Goal: Transaction & Acquisition: Purchase product/service

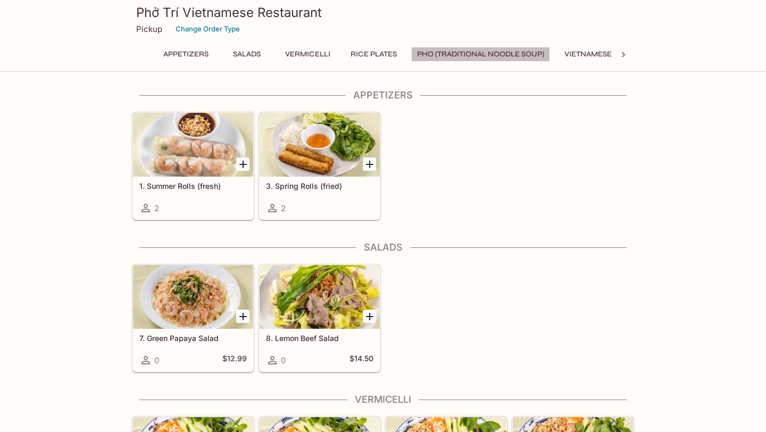
click at [488, 54] on button "Pho (Traditional Noodle Soup)" at bounding box center [480, 54] width 139 height 15
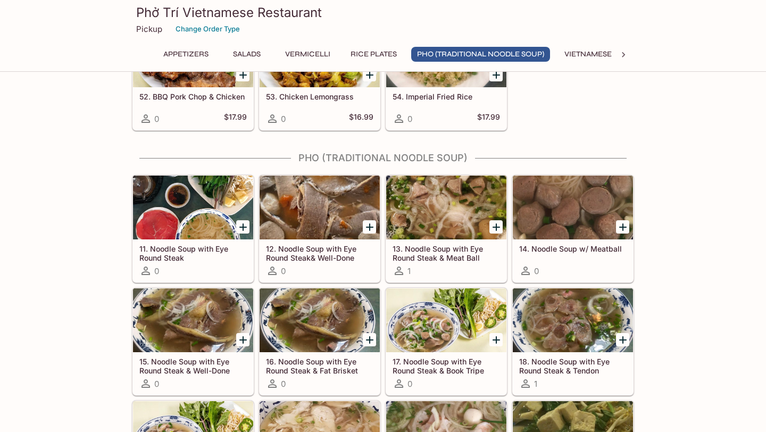
scroll to position [833, 0]
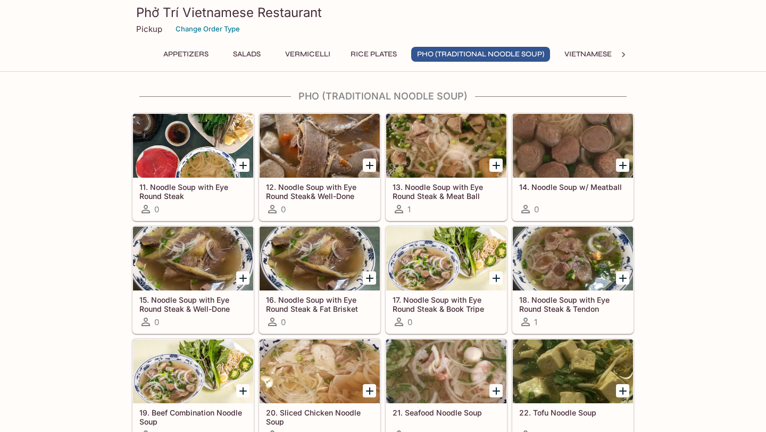
click at [200, 178] on div "11. Noodle Soup with Eye Round Steak 0" at bounding box center [193, 199] width 120 height 43
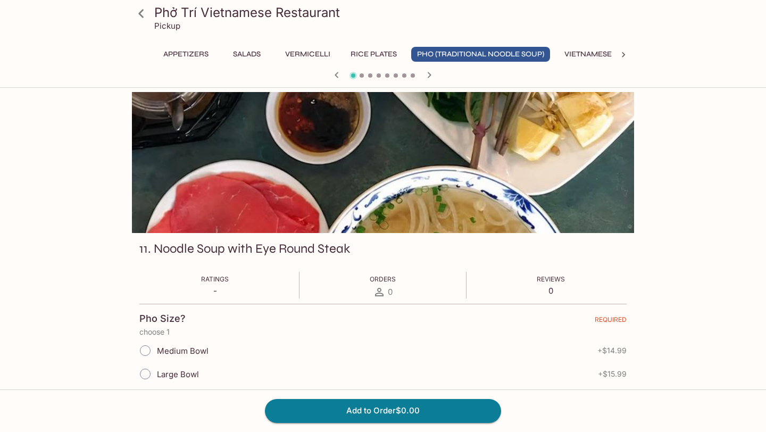
scroll to position [32, 0]
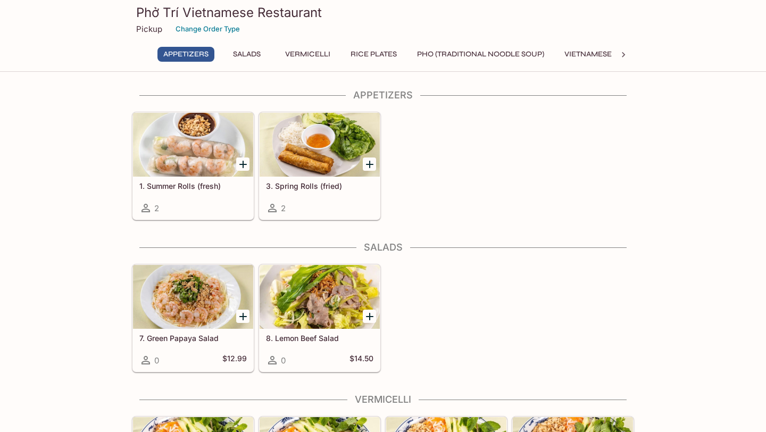
click at [431, 59] on button "Pho (Traditional Noodle Soup)" at bounding box center [480, 54] width 139 height 15
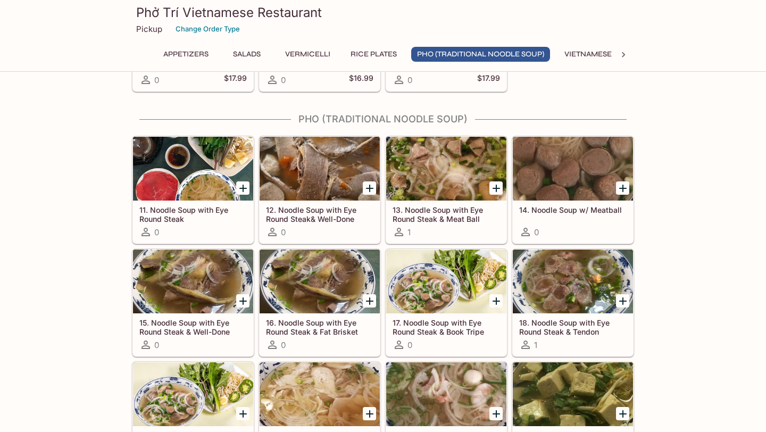
scroll to position [833, 0]
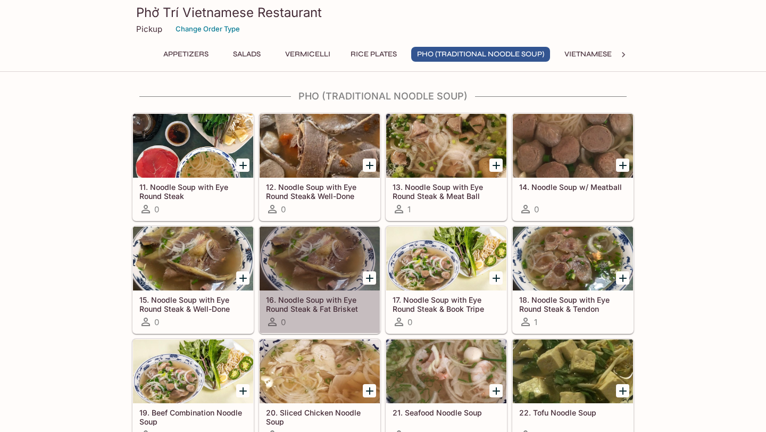
click at [307, 251] on div at bounding box center [320, 259] width 120 height 64
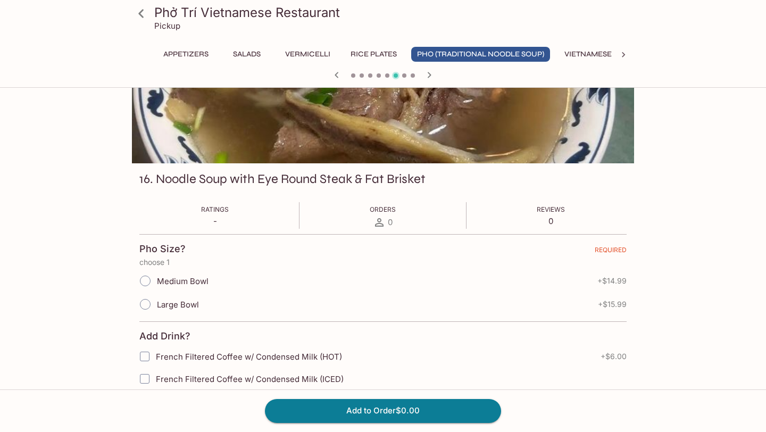
scroll to position [94, 0]
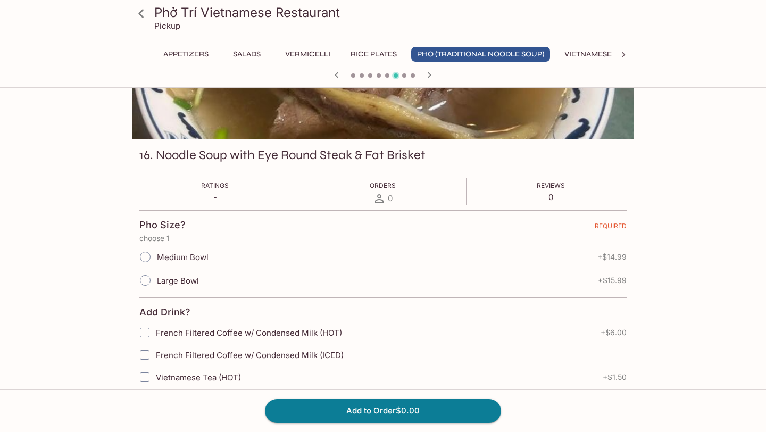
click at [162, 284] on span "Large Bowl" at bounding box center [178, 281] width 42 height 10
click at [156, 284] on input "Large Bowl" at bounding box center [145, 280] width 22 height 22
radio input "true"
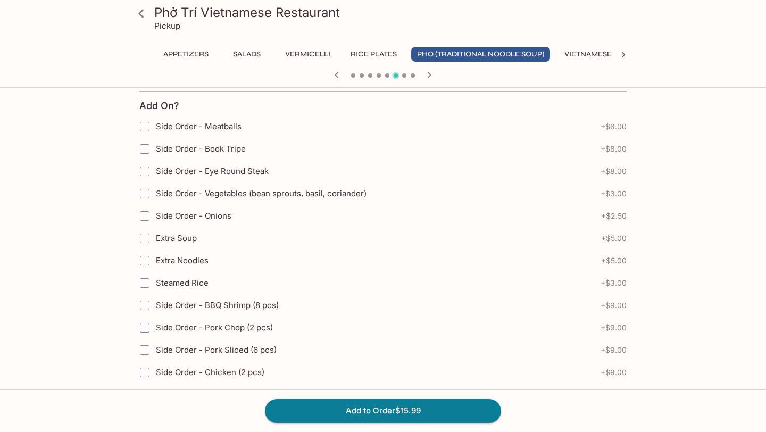
scroll to position [679, 0]
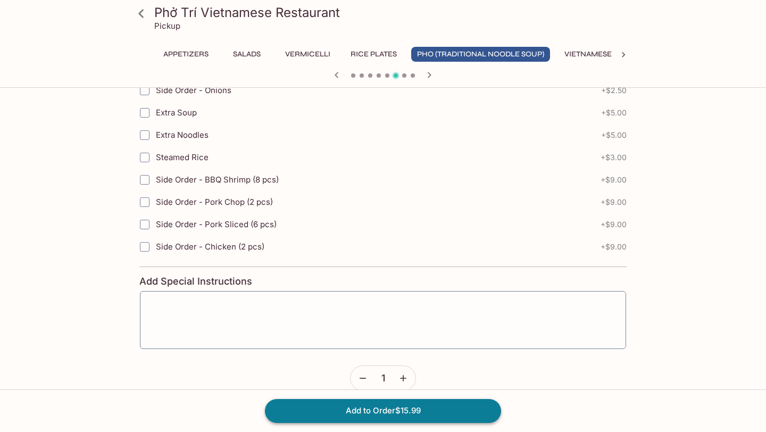
click at [375, 407] on button "Add to Order $15.99" at bounding box center [383, 410] width 236 height 23
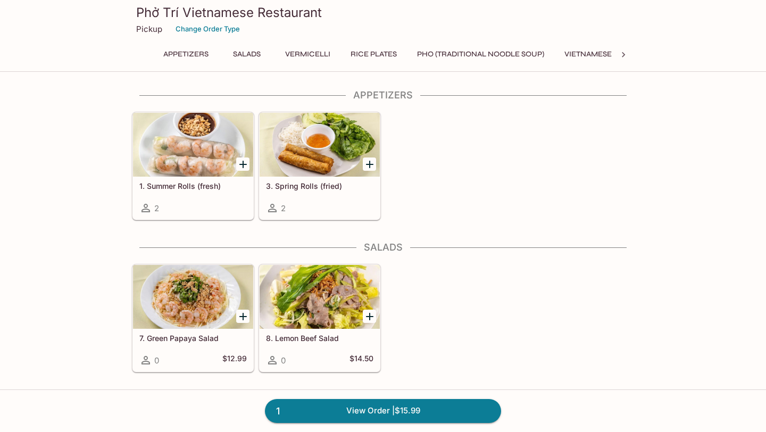
click at [450, 55] on button "Pho (Traditional Noodle Soup)" at bounding box center [480, 54] width 139 height 15
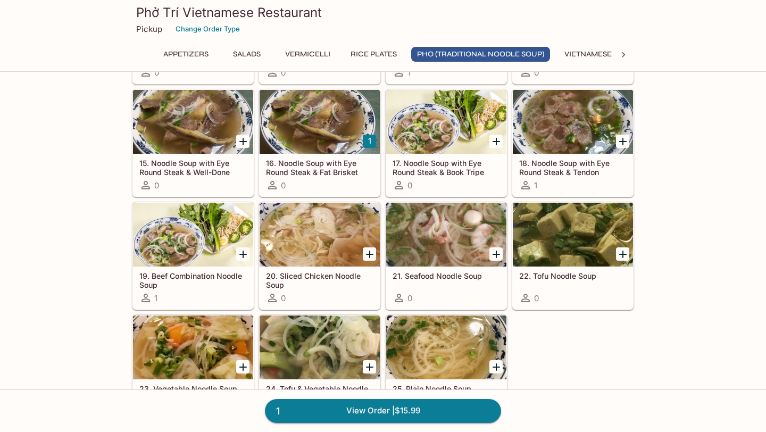
scroll to position [1030, 0]
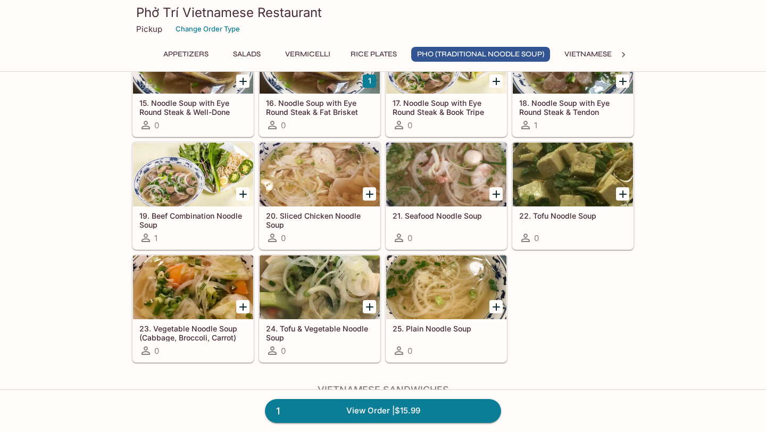
click at [448, 277] on div at bounding box center [446, 287] width 120 height 64
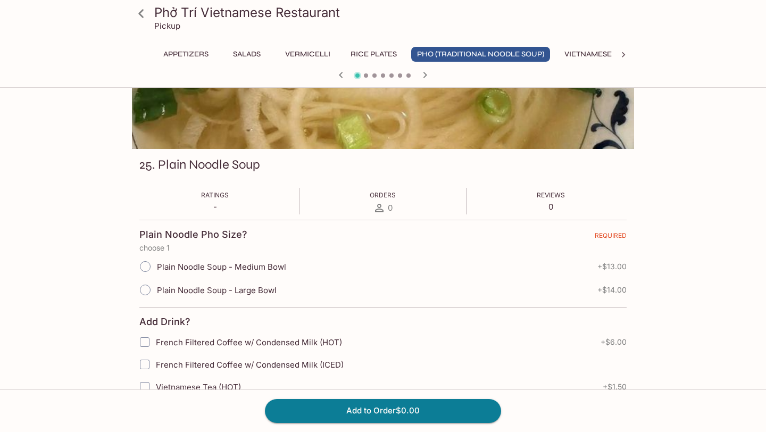
scroll to position [86, 0]
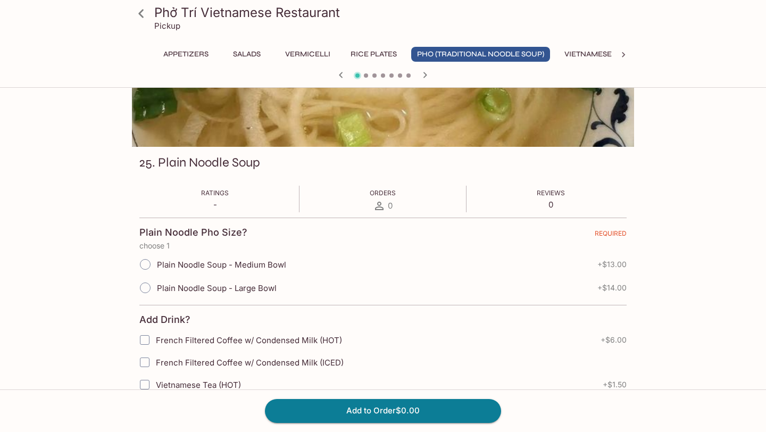
click at [147, 266] on input "Plain Noodle Soup - Medium Bowl" at bounding box center [145, 264] width 22 height 22
radio input "true"
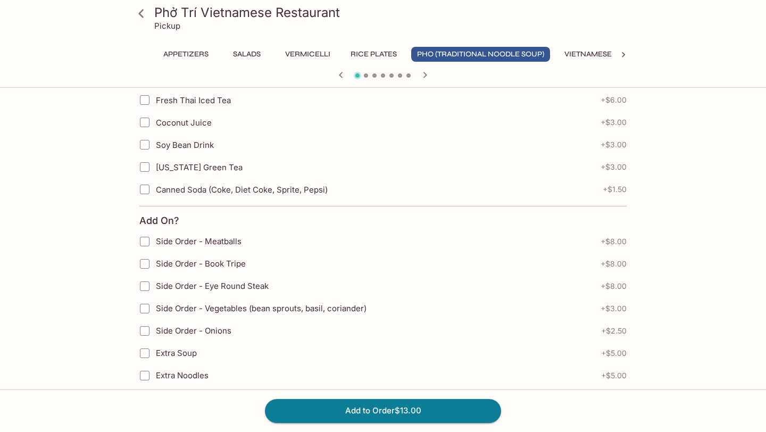
scroll to position [346, 0]
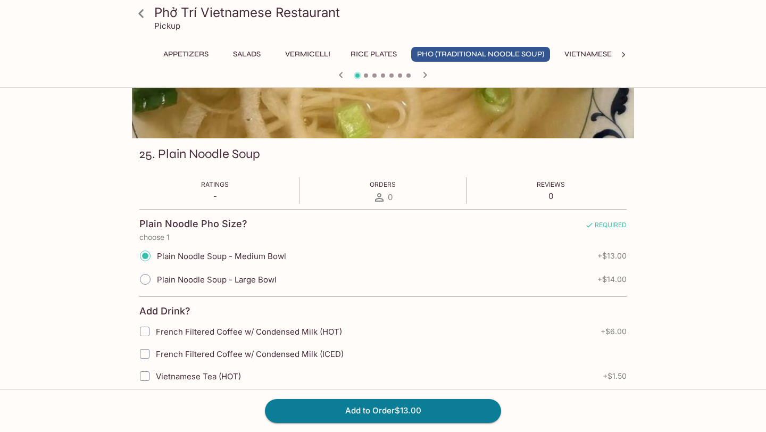
click at [483, 52] on button "Pho (Traditional Noodle Soup)" at bounding box center [480, 54] width 139 height 15
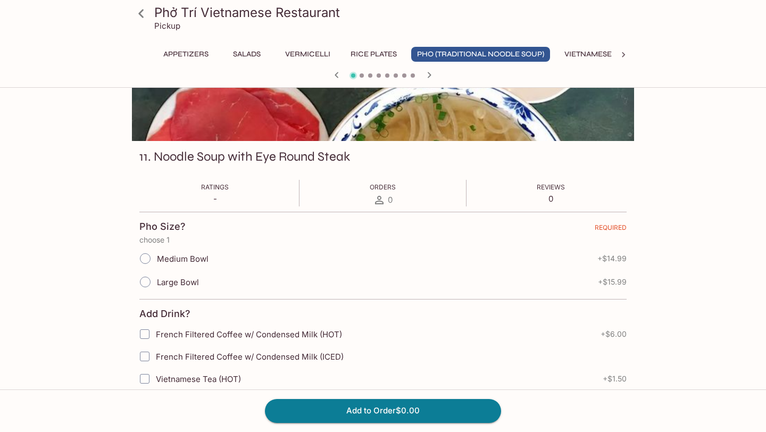
scroll to position [95, 0]
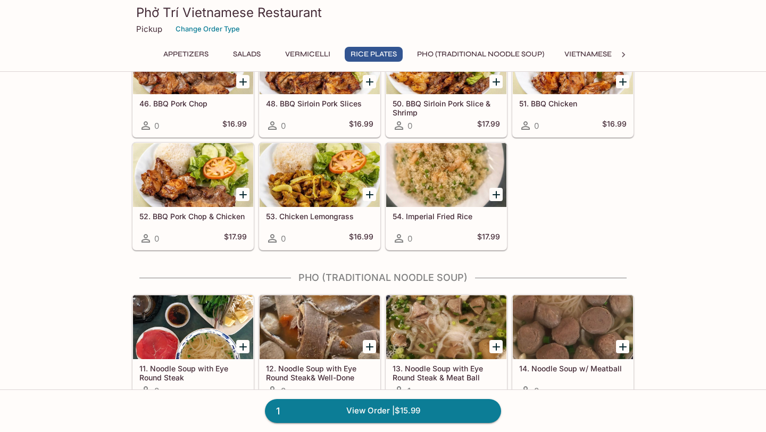
scroll to position [1030, 0]
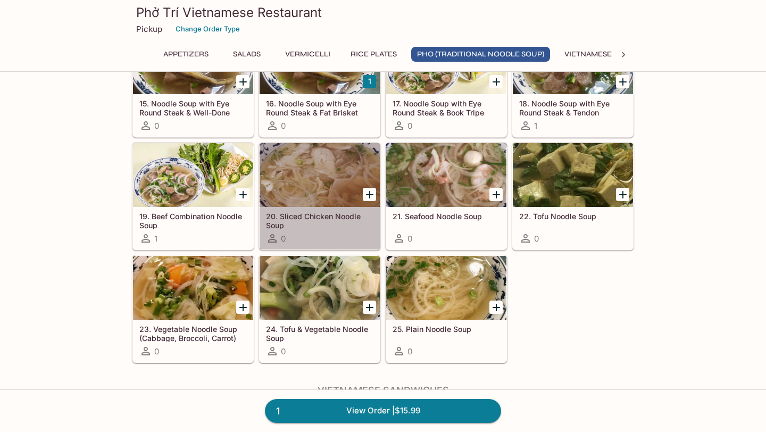
click at [304, 181] on div at bounding box center [320, 175] width 120 height 64
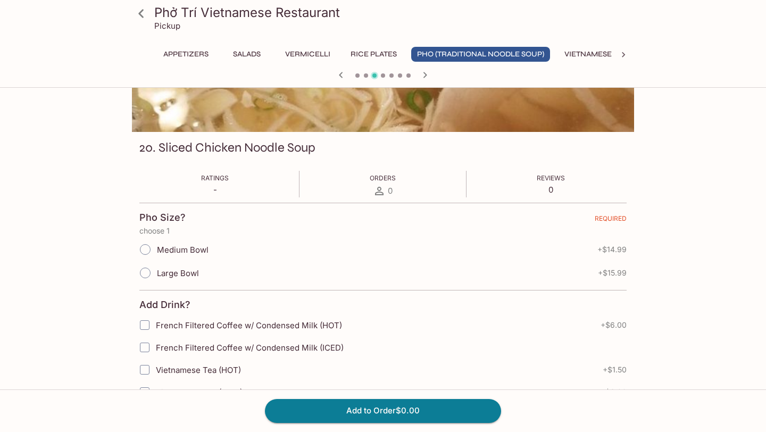
scroll to position [102, 0]
click at [146, 250] on input "Medium Bowl" at bounding box center [145, 249] width 22 height 22
radio input "true"
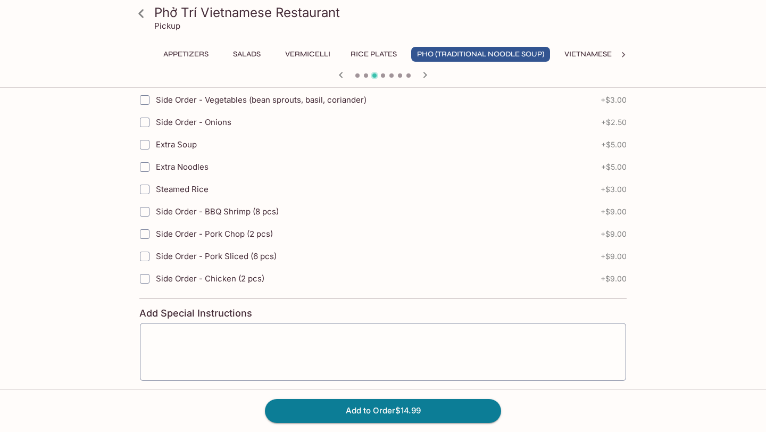
scroll to position [679, 0]
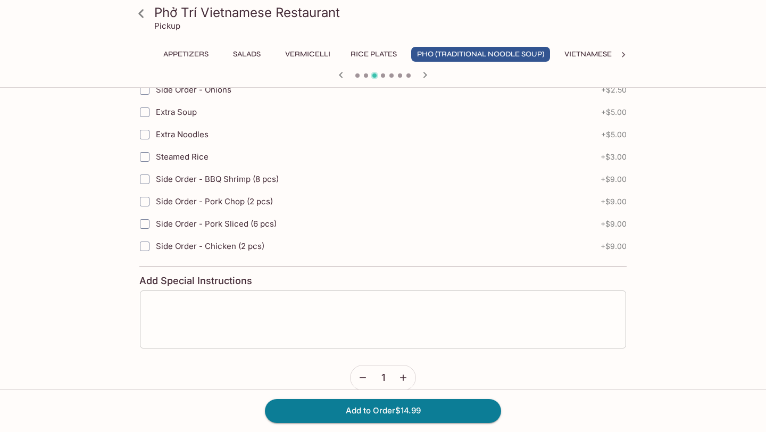
click at [223, 307] on textarea at bounding box center [383, 320] width 472 height 40
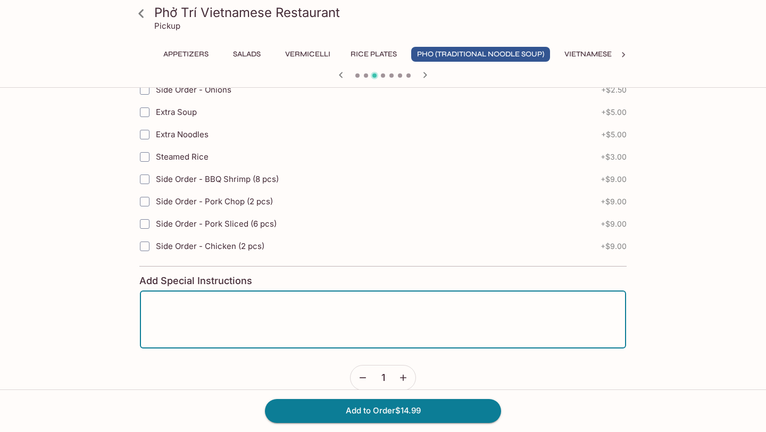
type textarea "N"
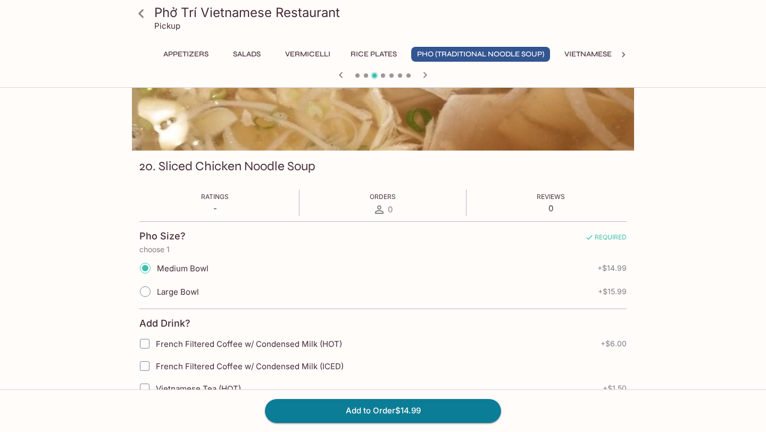
scroll to position [73, 0]
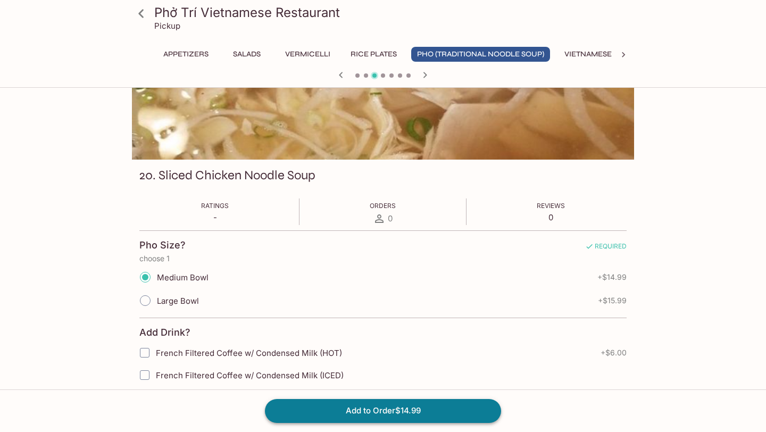
type textarea "No onions, No cilantro please."
click at [339, 409] on button "Add to Order $14.99" at bounding box center [383, 410] width 236 height 23
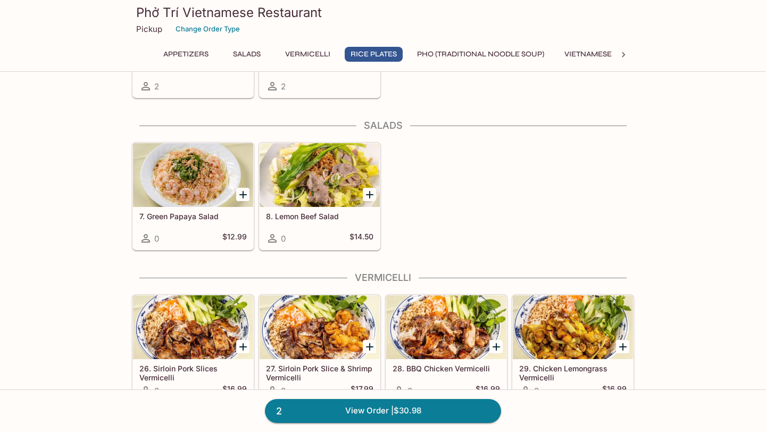
scroll to position [652, 0]
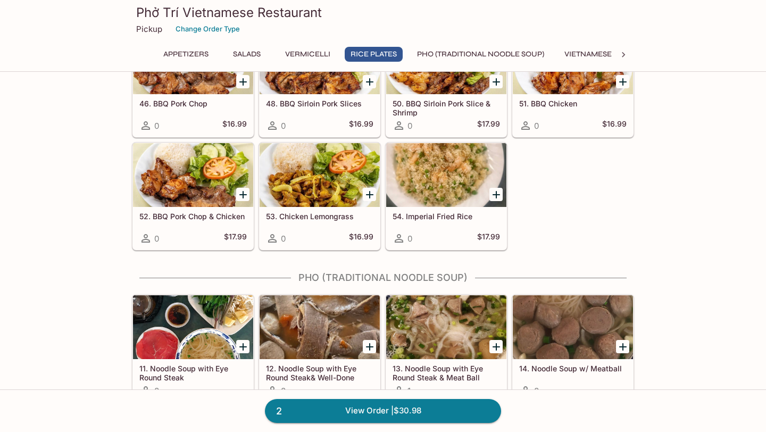
click at [371, 192] on icon "Add 53. Chicken Lemongrass" at bounding box center [370, 194] width 13 height 13
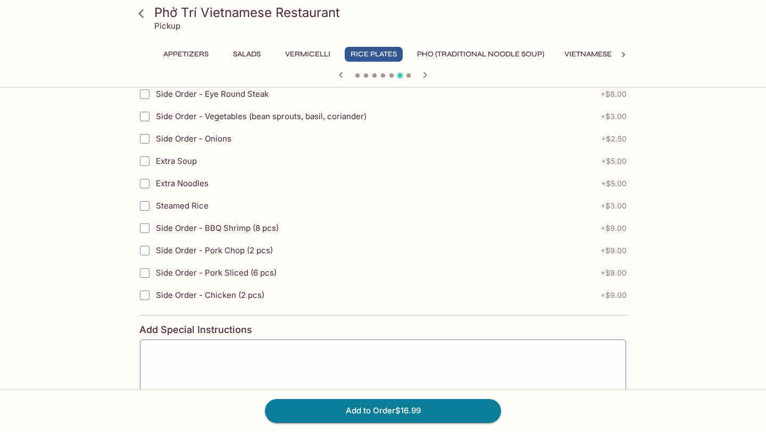
scroll to position [608, 0]
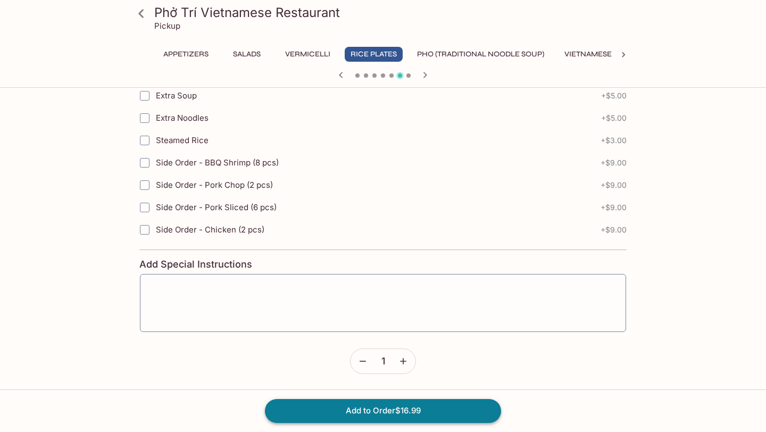
click at [336, 418] on button "Add to Order $16.99" at bounding box center [383, 410] width 236 height 23
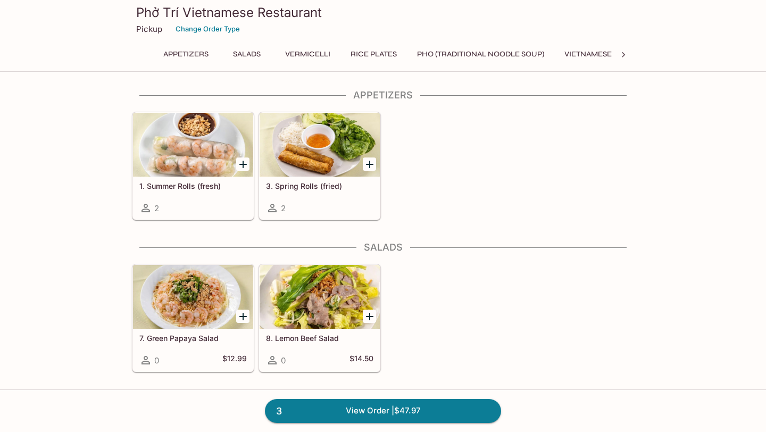
click at [489, 53] on button "Pho (Traditional Noodle Soup)" at bounding box center [480, 54] width 139 height 15
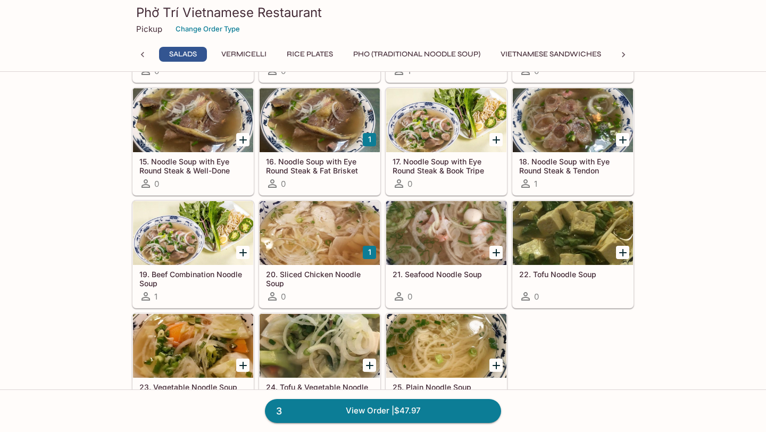
scroll to position [274, 0]
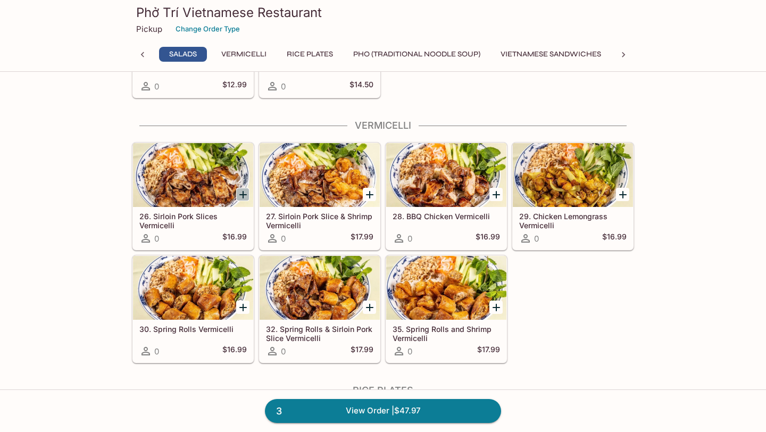
click at [241, 192] on icon "Add 26. Sirloin Pork Slices Vermicelli" at bounding box center [243, 194] width 13 height 13
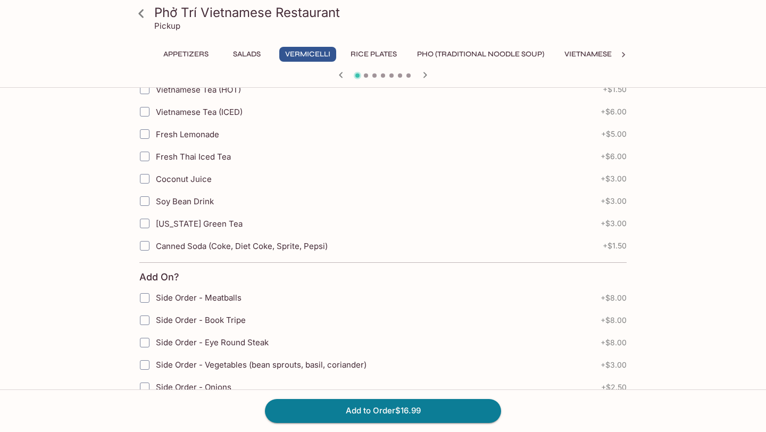
scroll to position [293, 0]
click at [375, 414] on button "Add to Order $16.99" at bounding box center [383, 410] width 236 height 23
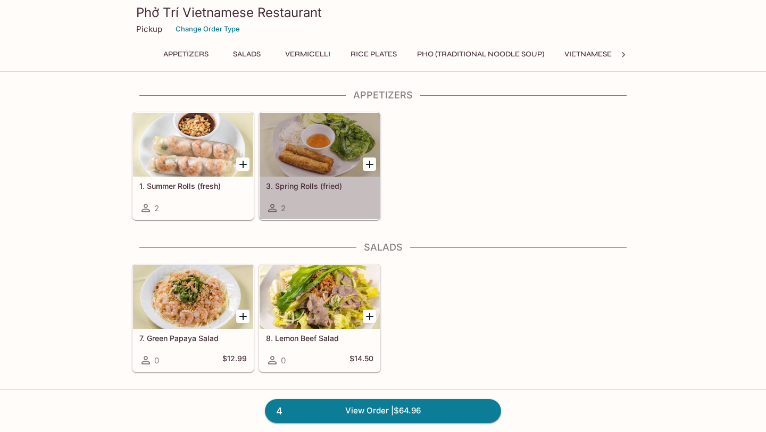
click at [311, 157] on div at bounding box center [320, 145] width 120 height 64
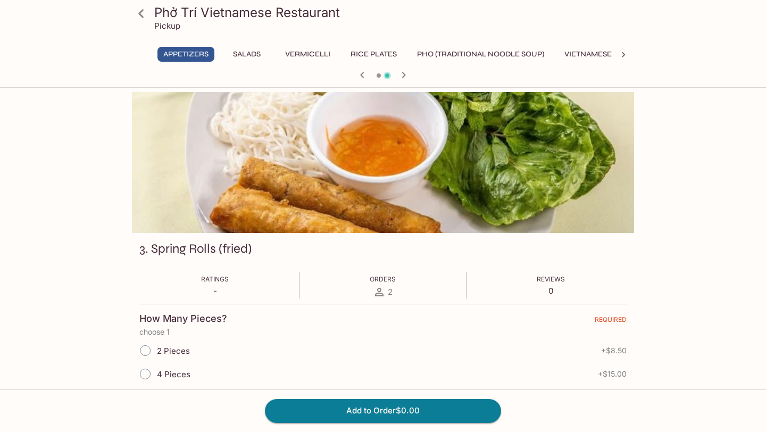
click at [156, 14] on h3 "Phở Trí Vietnamese Restaurant" at bounding box center [392, 12] width 476 height 16
click at [139, 12] on icon at bounding box center [140, 13] width 5 height 9
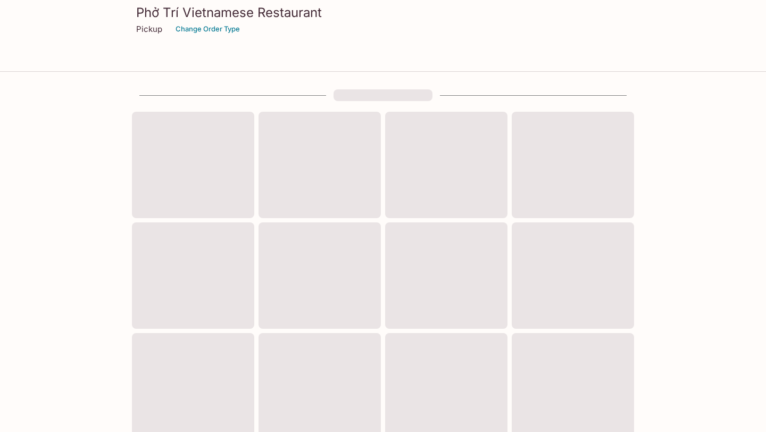
click at [233, 18] on h3 "Phở Trí Vietnamese Restaurant" at bounding box center [383, 12] width 494 height 16
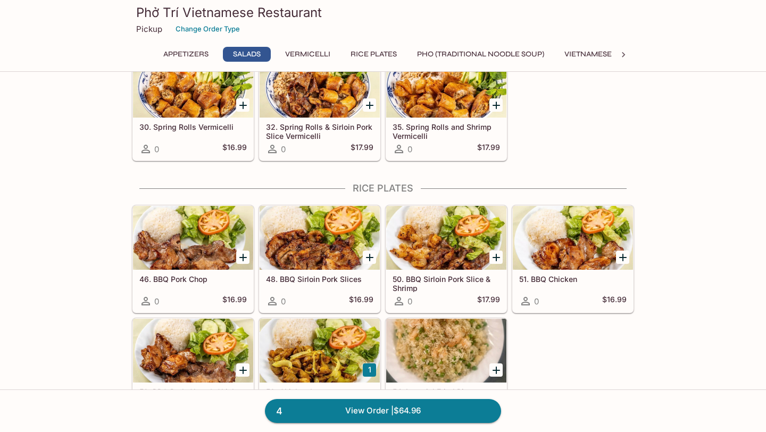
scroll to position [548, 0]
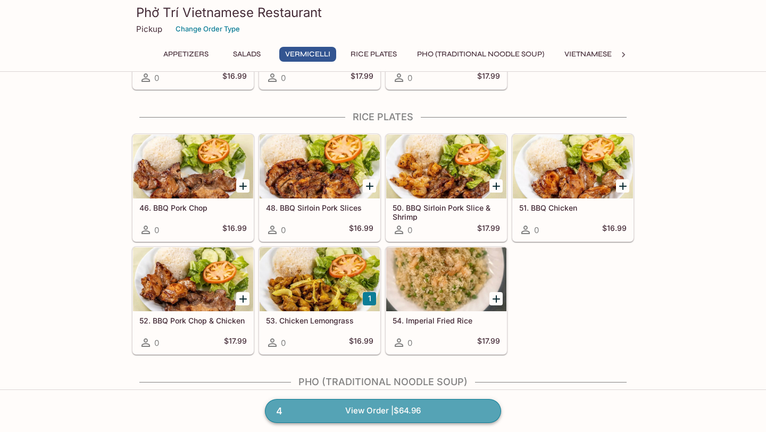
click at [373, 419] on link "4 View Order | $64.96" at bounding box center [383, 410] width 236 height 23
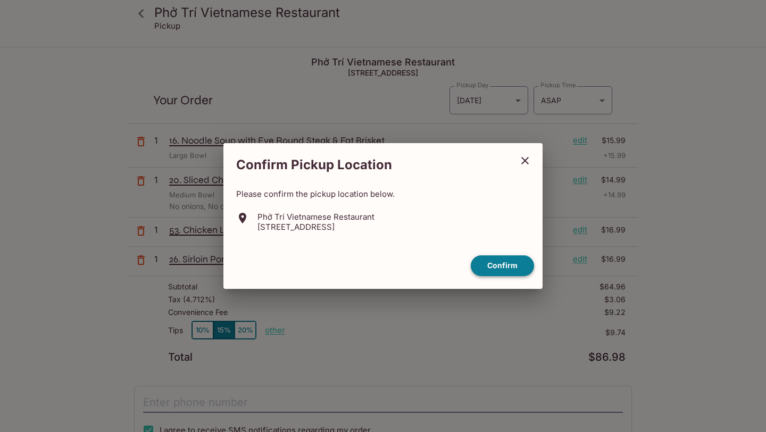
click at [513, 274] on button "Confirm" at bounding box center [502, 265] width 63 height 21
